Goal: Information Seeking & Learning: Learn about a topic

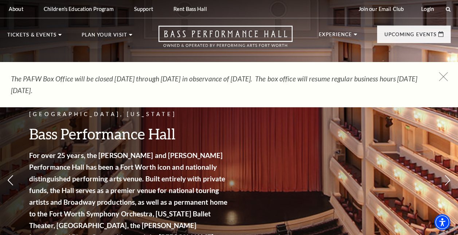
click at [441, 74] on use at bounding box center [443, 76] width 9 height 9
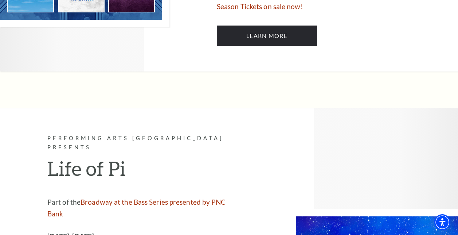
scroll to position [421, 0]
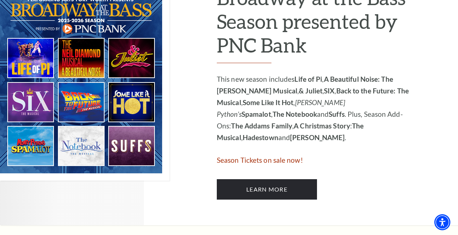
click at [142, 54] on img at bounding box center [85, 80] width 170 height 199
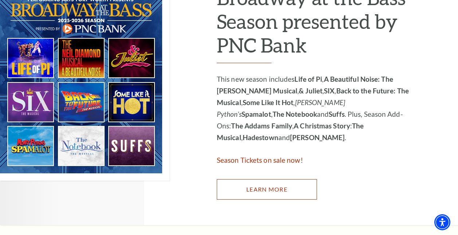
click at [239, 179] on link "Learn More" at bounding box center [267, 189] width 100 height 20
